Goal: Information Seeking & Learning: Learn about a topic

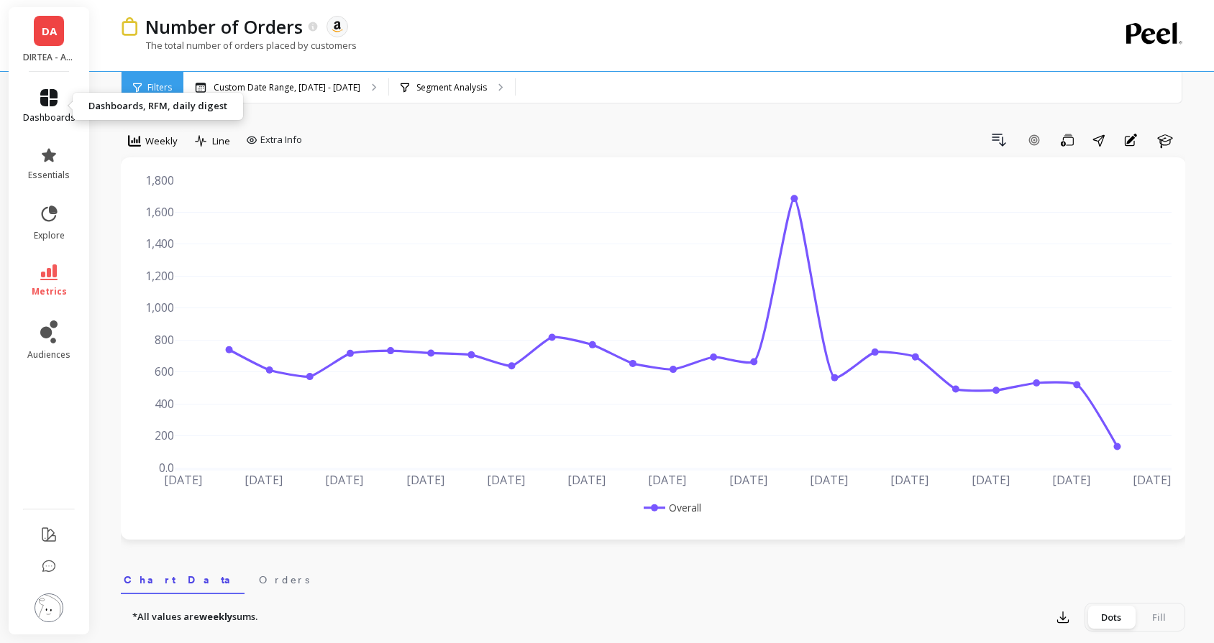
click at [42, 92] on icon at bounding box center [48, 97] width 17 height 17
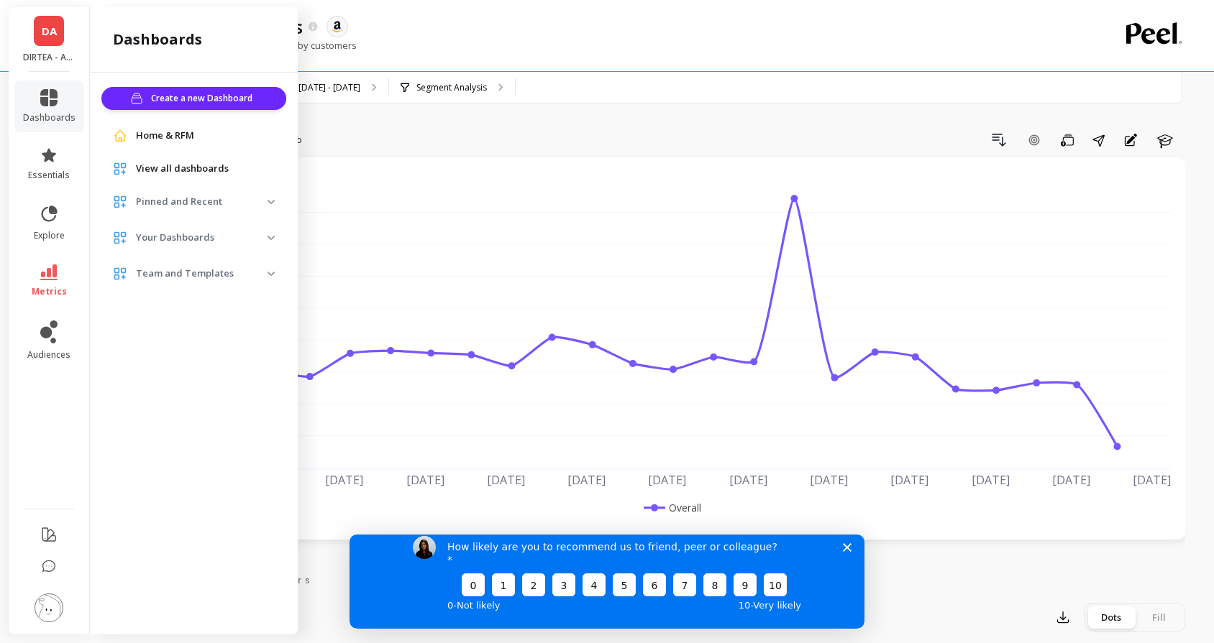
drag, startPoint x: 92, startPoint y: 163, endPoint x: 133, endPoint y: 171, distance: 41.7
click at [92, 163] on div "Create a new Dashboard Home & RFM View all dashboards Pinned and Recent Custome…" at bounding box center [194, 351] width 208 height 556
click at [213, 175] on span "View all dashboards" at bounding box center [182, 169] width 93 height 14
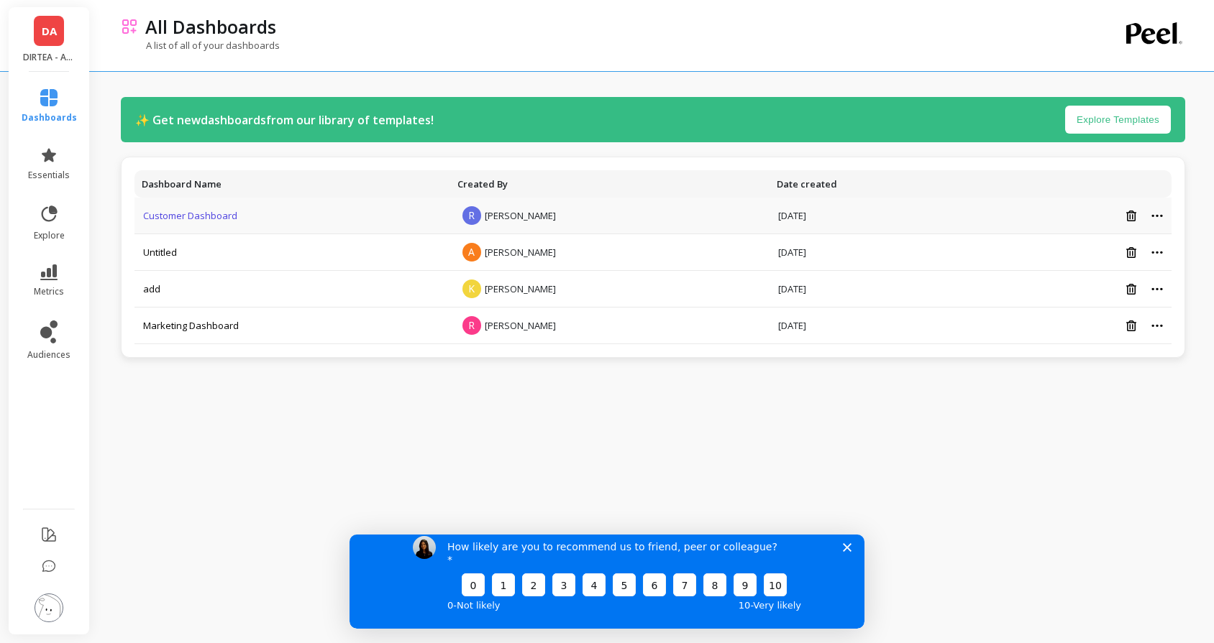
click at [191, 215] on link "Customer Dashboard" at bounding box center [190, 215] width 94 height 13
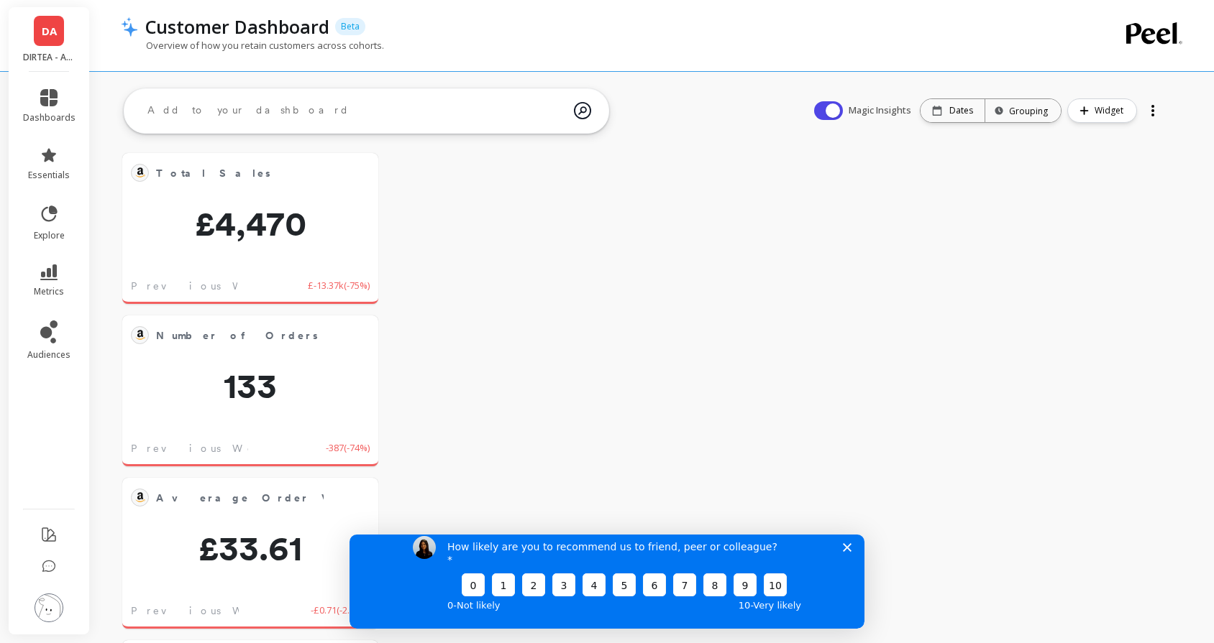
click at [54, 34] on span "DA" at bounding box center [49, 31] width 15 height 17
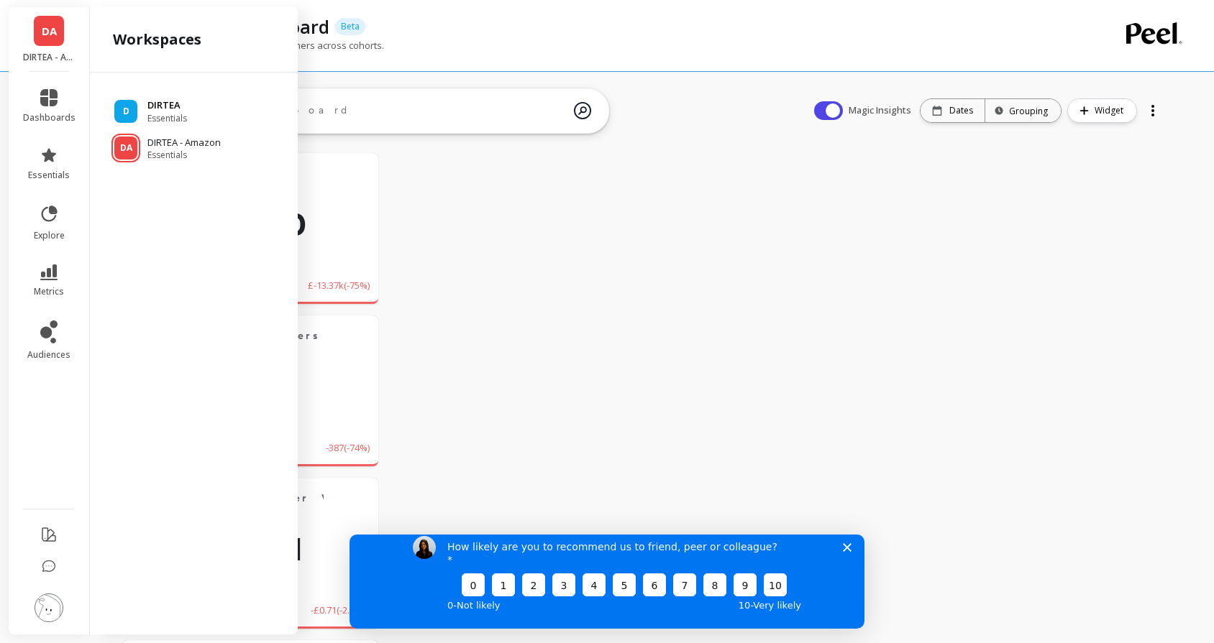
click at [159, 108] on p "DIRTEA" at bounding box center [167, 105] width 40 height 14
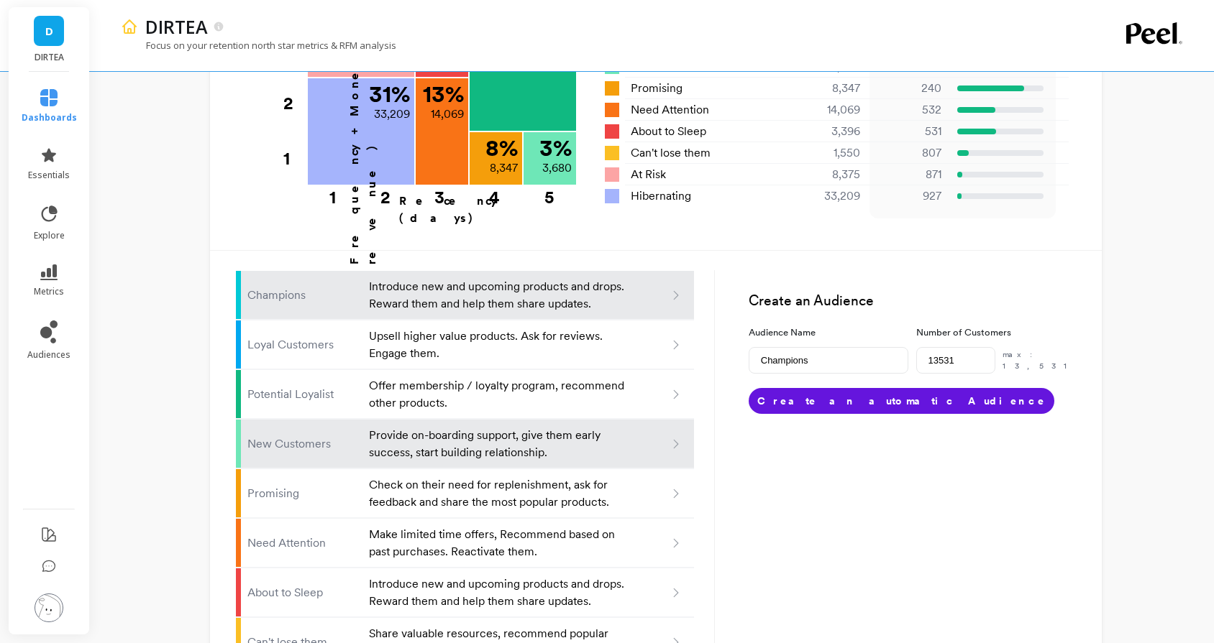
scroll to position [853, 0]
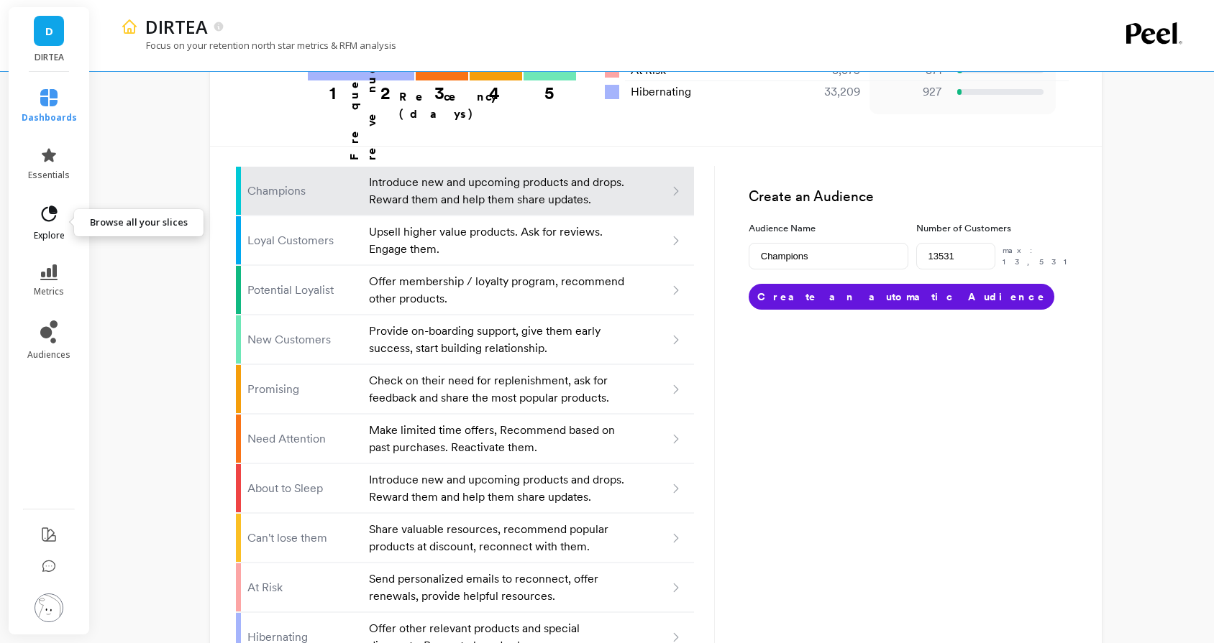
click at [55, 223] on icon at bounding box center [49, 214] width 20 height 20
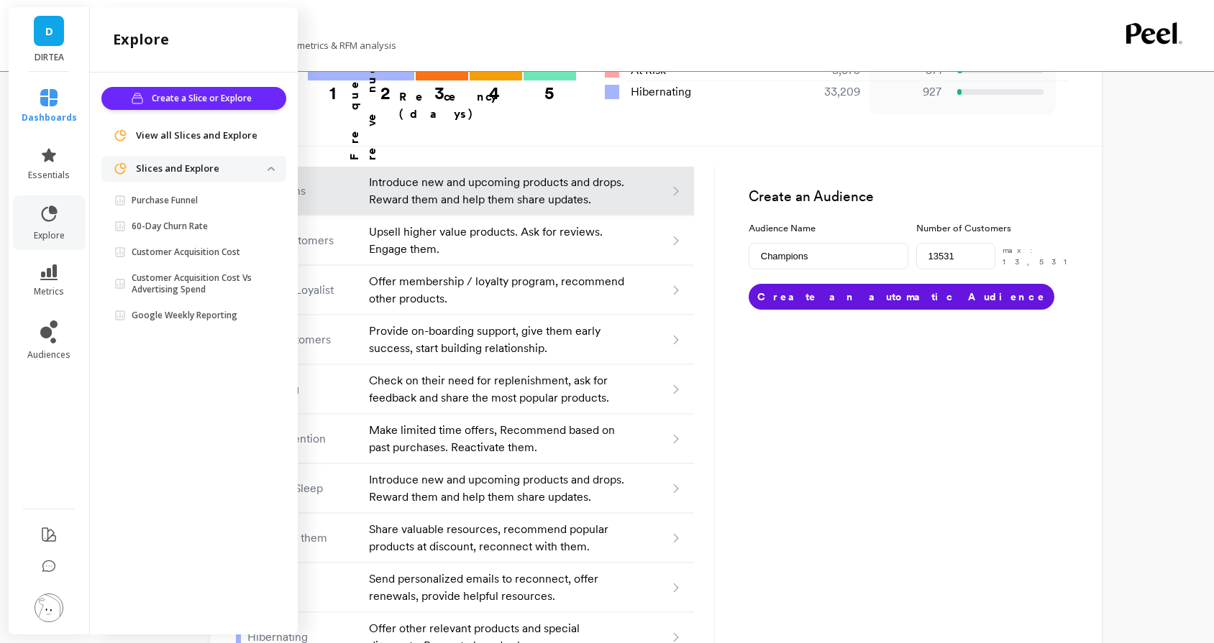
click at [176, 227] on p "60-Day Churn Rate" at bounding box center [170, 227] width 76 height 12
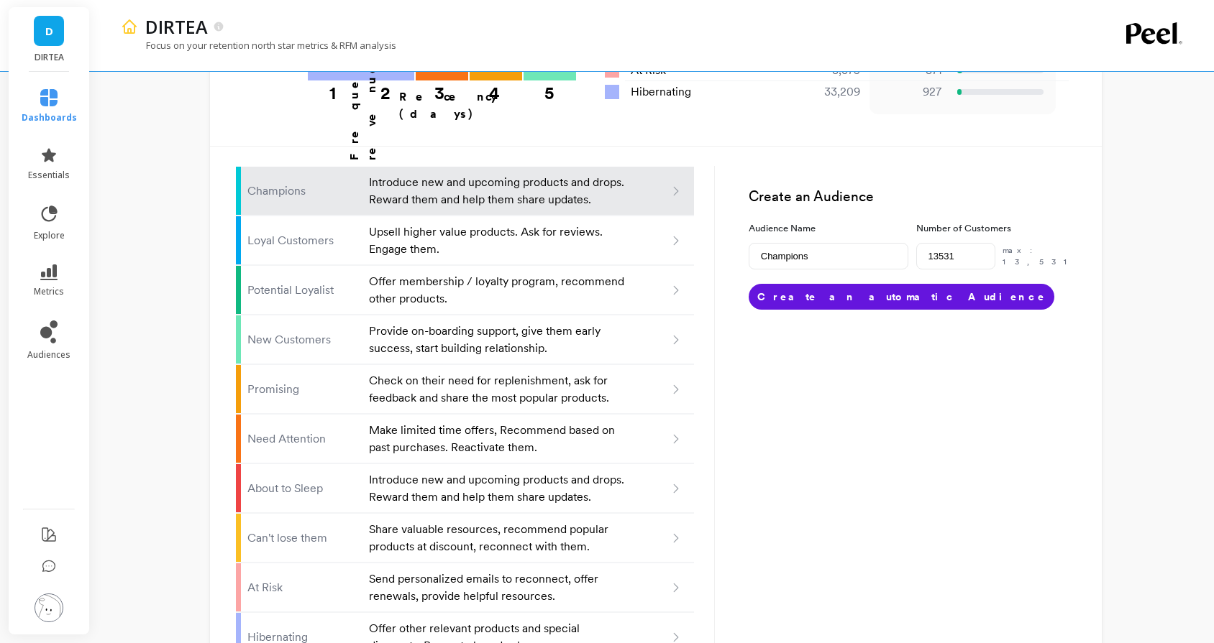
scroll to position [851, 0]
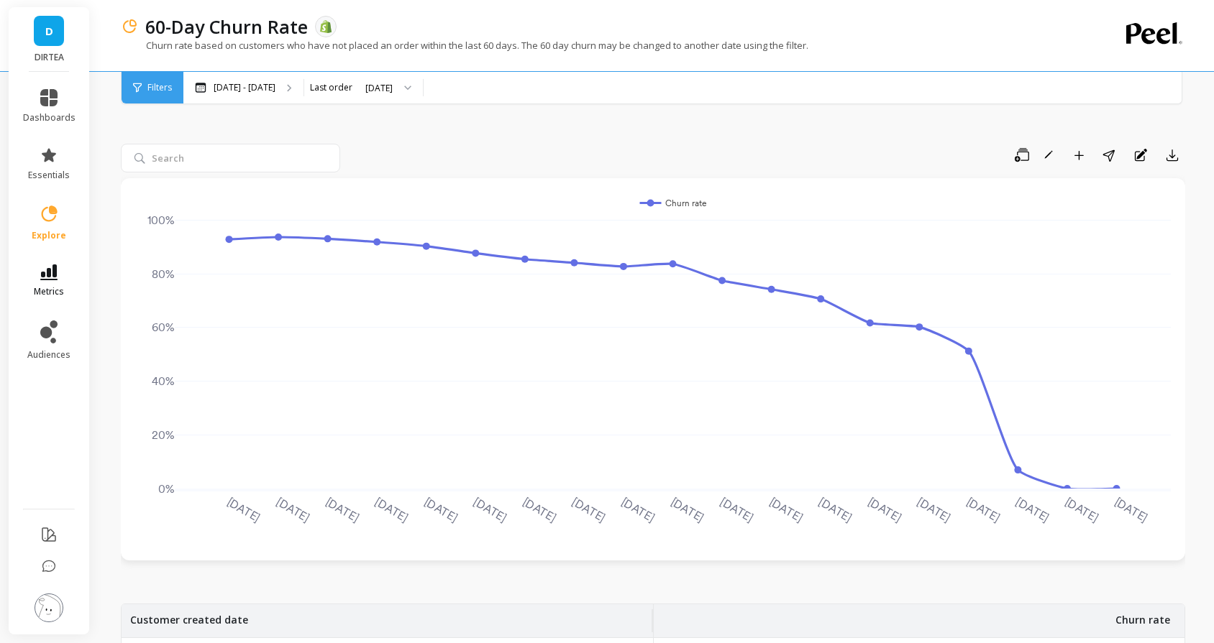
click at [51, 282] on link "metrics" at bounding box center [49, 281] width 52 height 33
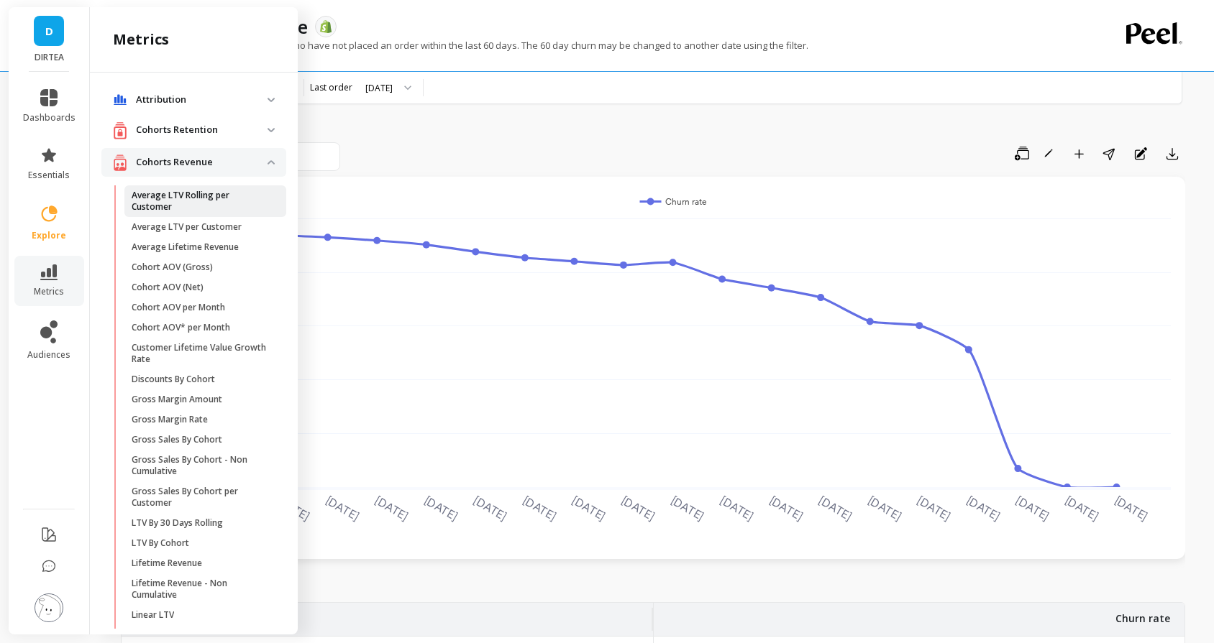
scroll to position [4, 0]
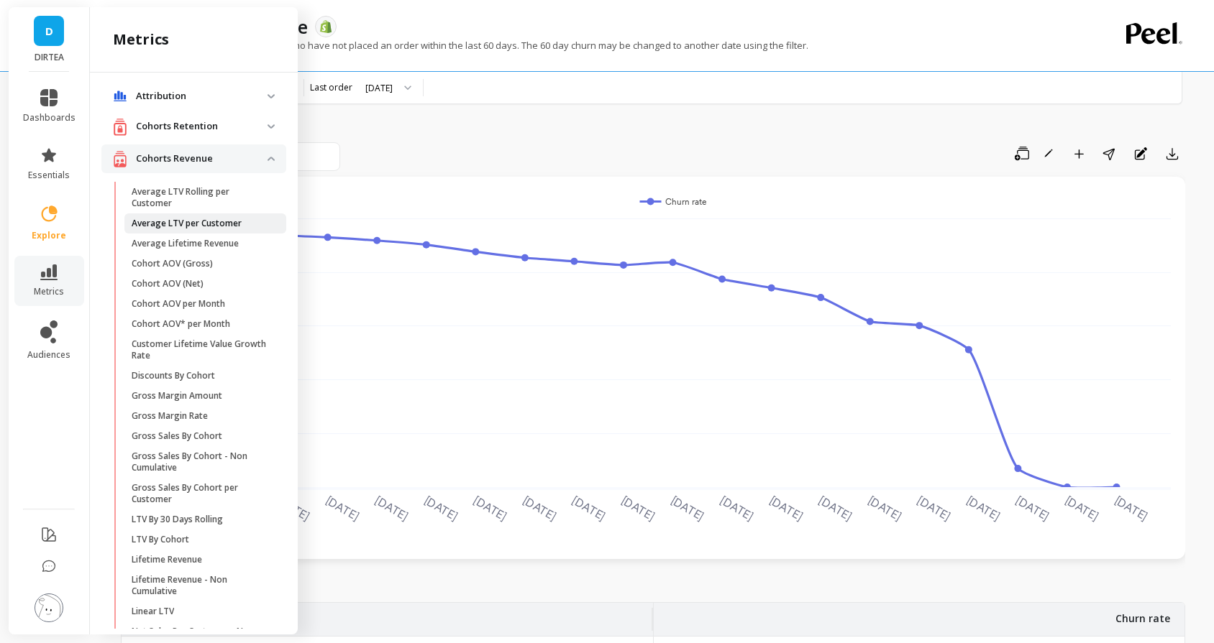
click at [183, 221] on p "Average LTV per Customer" at bounding box center [187, 224] width 110 height 12
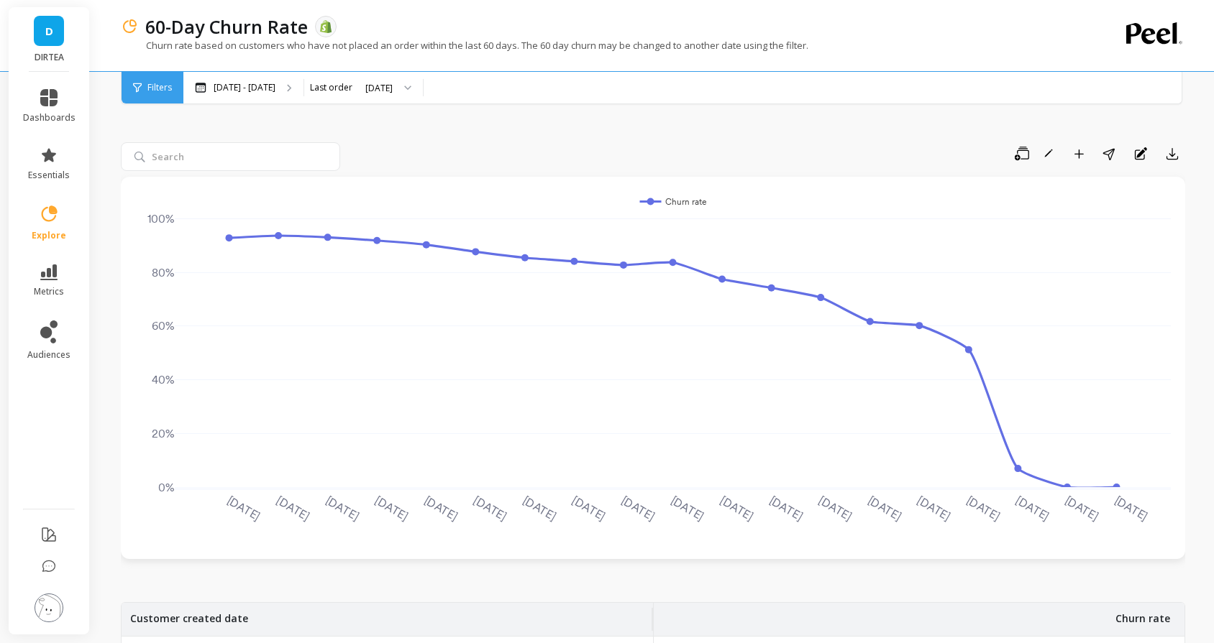
scroll to position [0, 0]
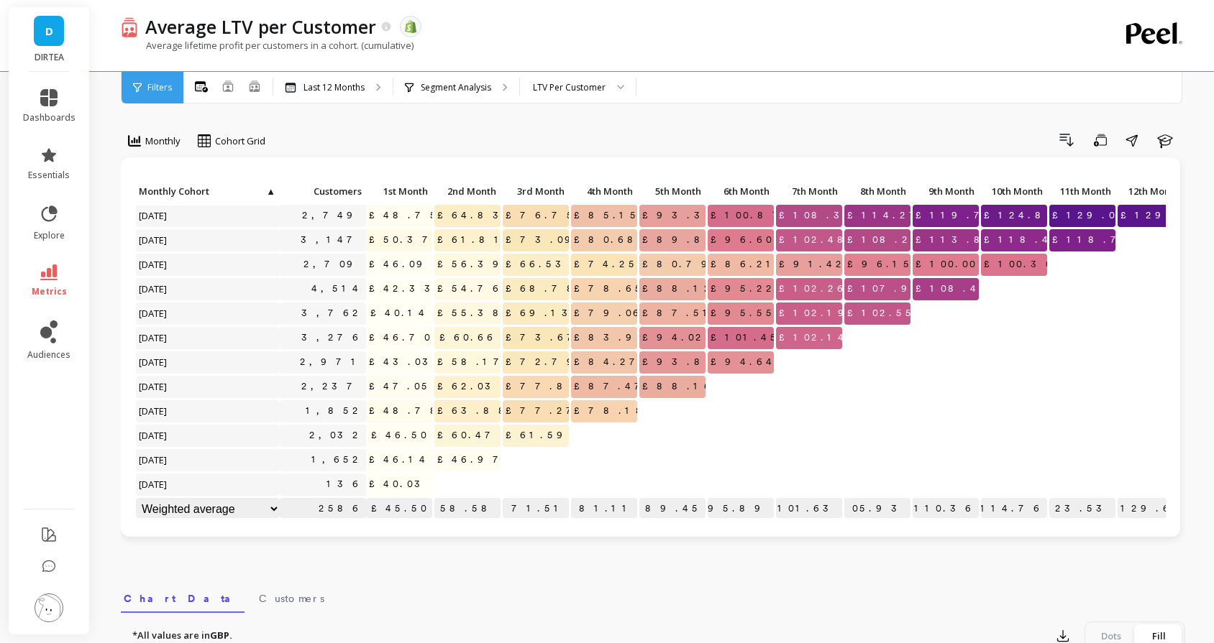
drag, startPoint x: 546, startPoint y: 24, endPoint x: 537, endPoint y: 7, distance: 19.0
click at [547, 22] on div "Average LTV per Customer The data you are viewing comes from: Shopify" at bounding box center [602, 26] width 929 height 24
